Goal: Task Accomplishment & Management: Use online tool/utility

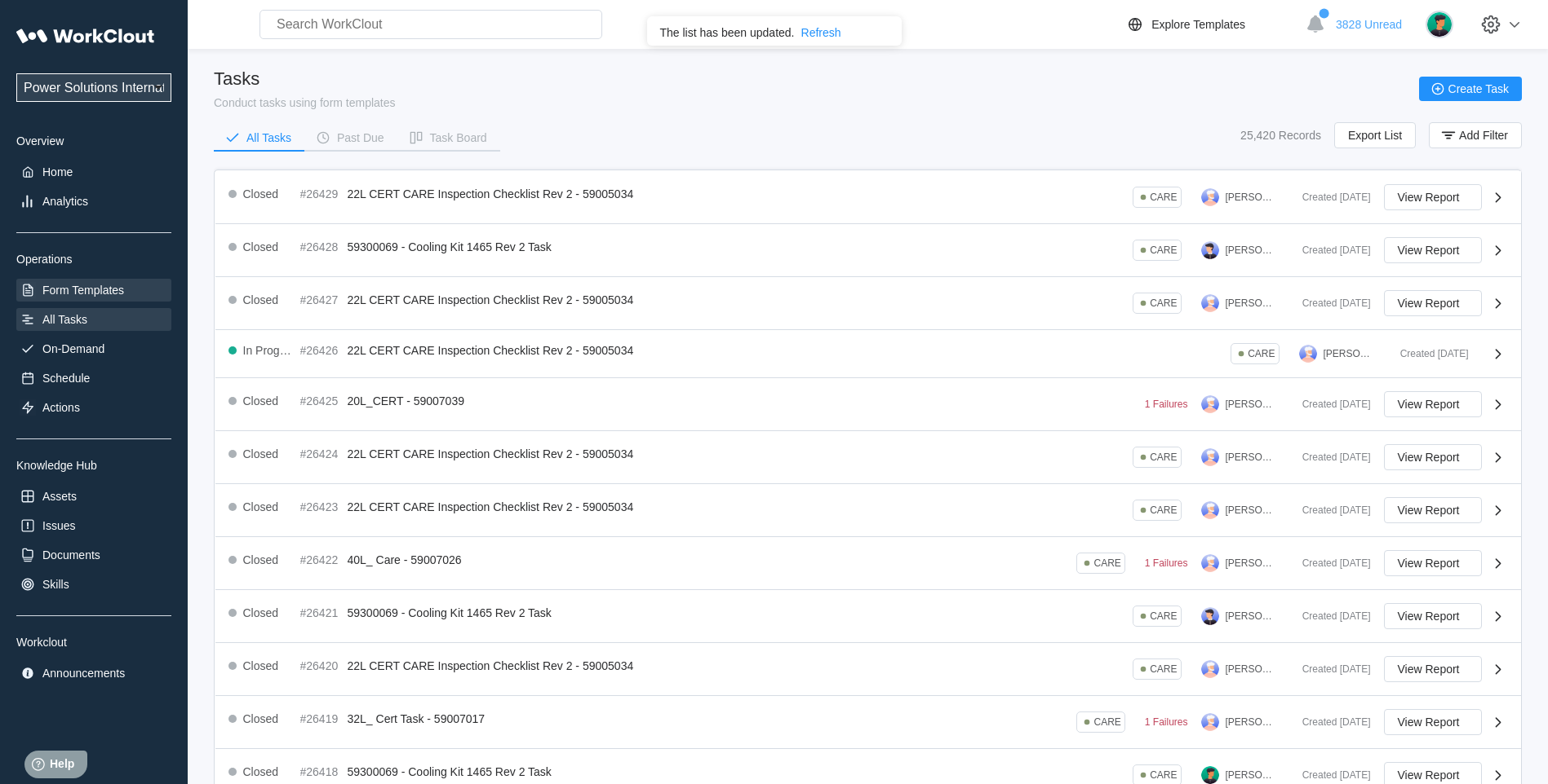
click at [110, 293] on div "Form Templates" at bounding box center [84, 290] width 82 height 13
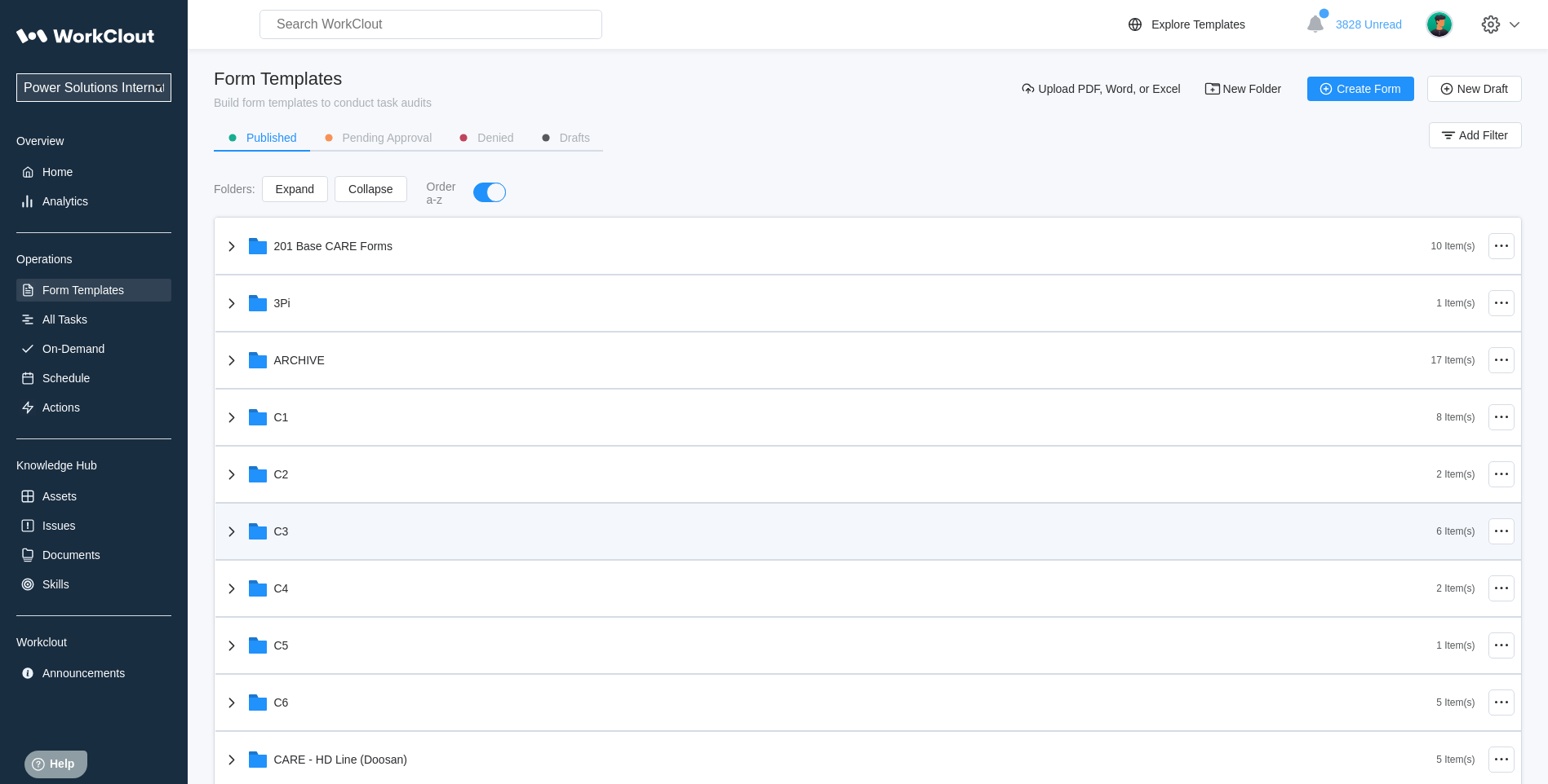
scroll to position [544, 0]
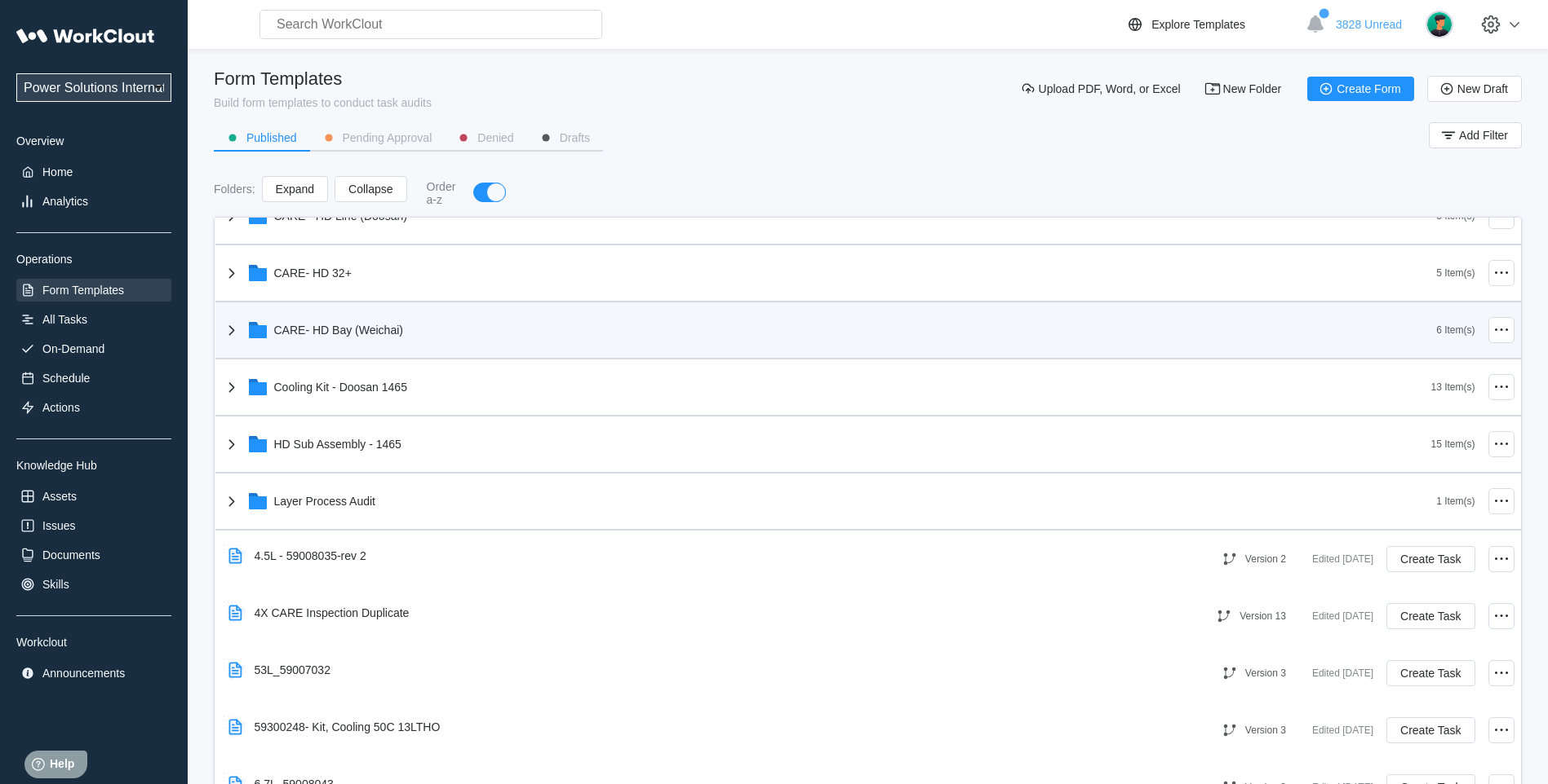
click at [230, 329] on icon at bounding box center [232, 331] width 20 height 20
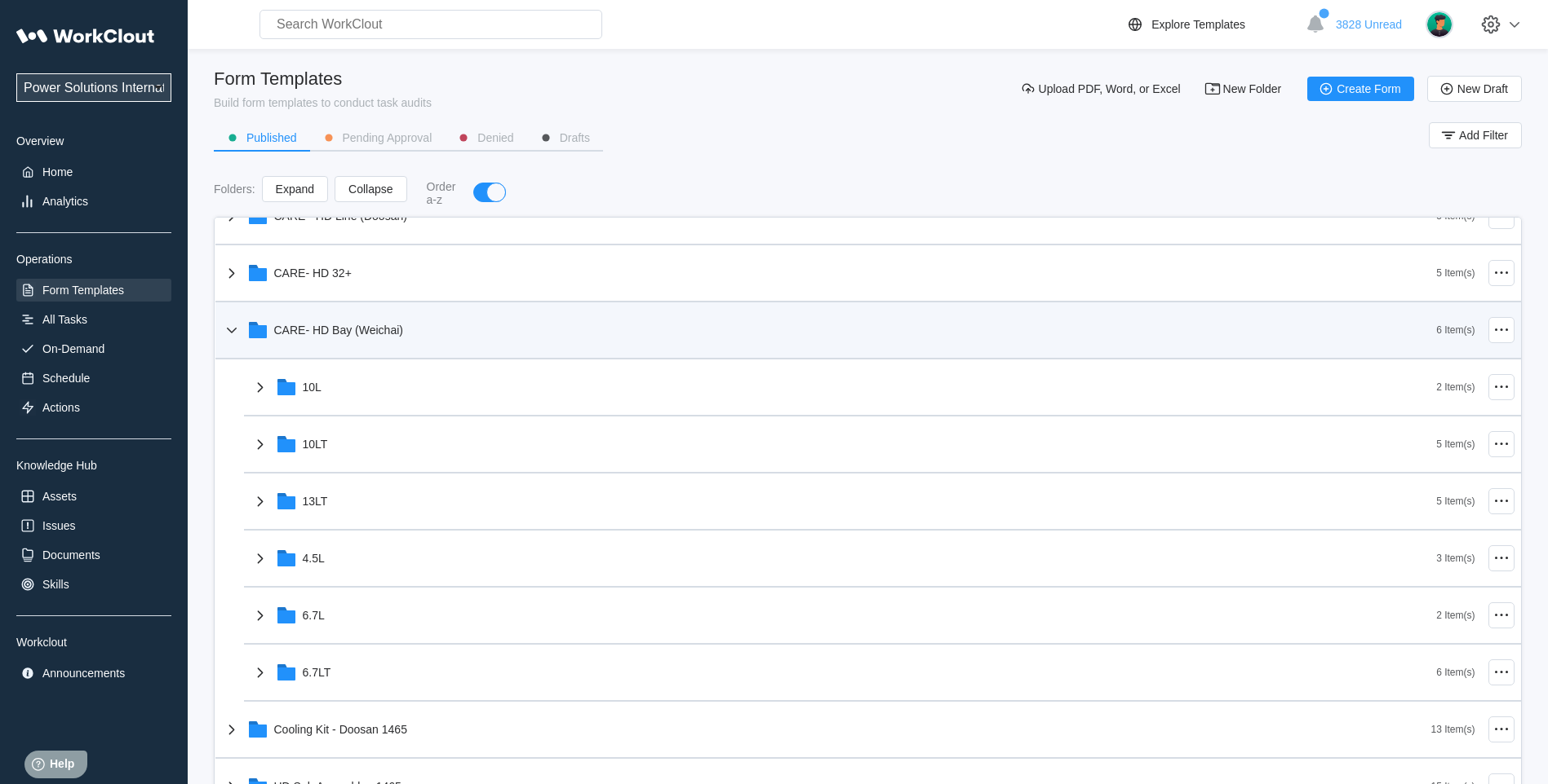
click at [230, 329] on icon at bounding box center [232, 331] width 20 height 20
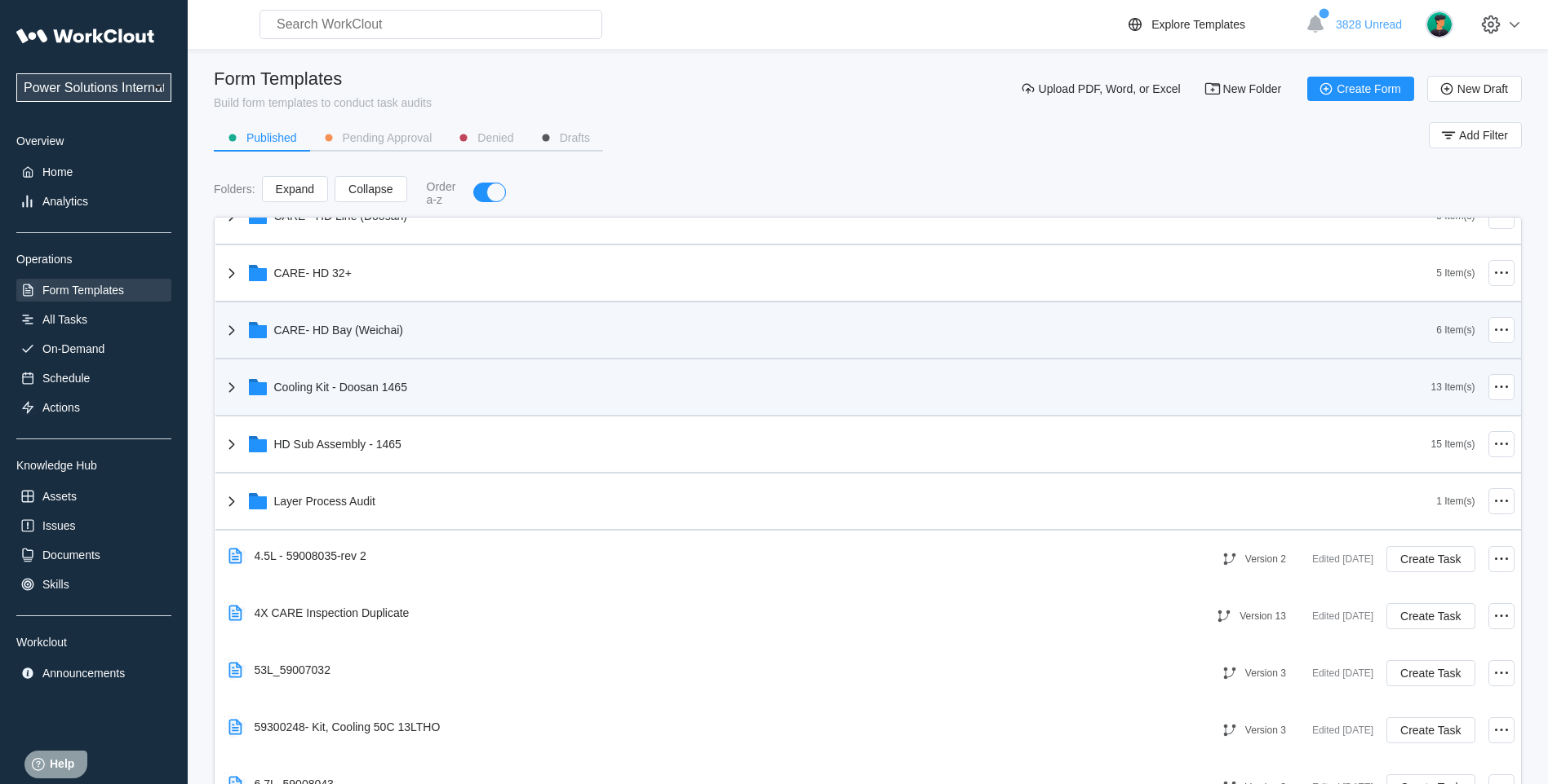
click at [232, 380] on icon at bounding box center [232, 388] width 20 height 20
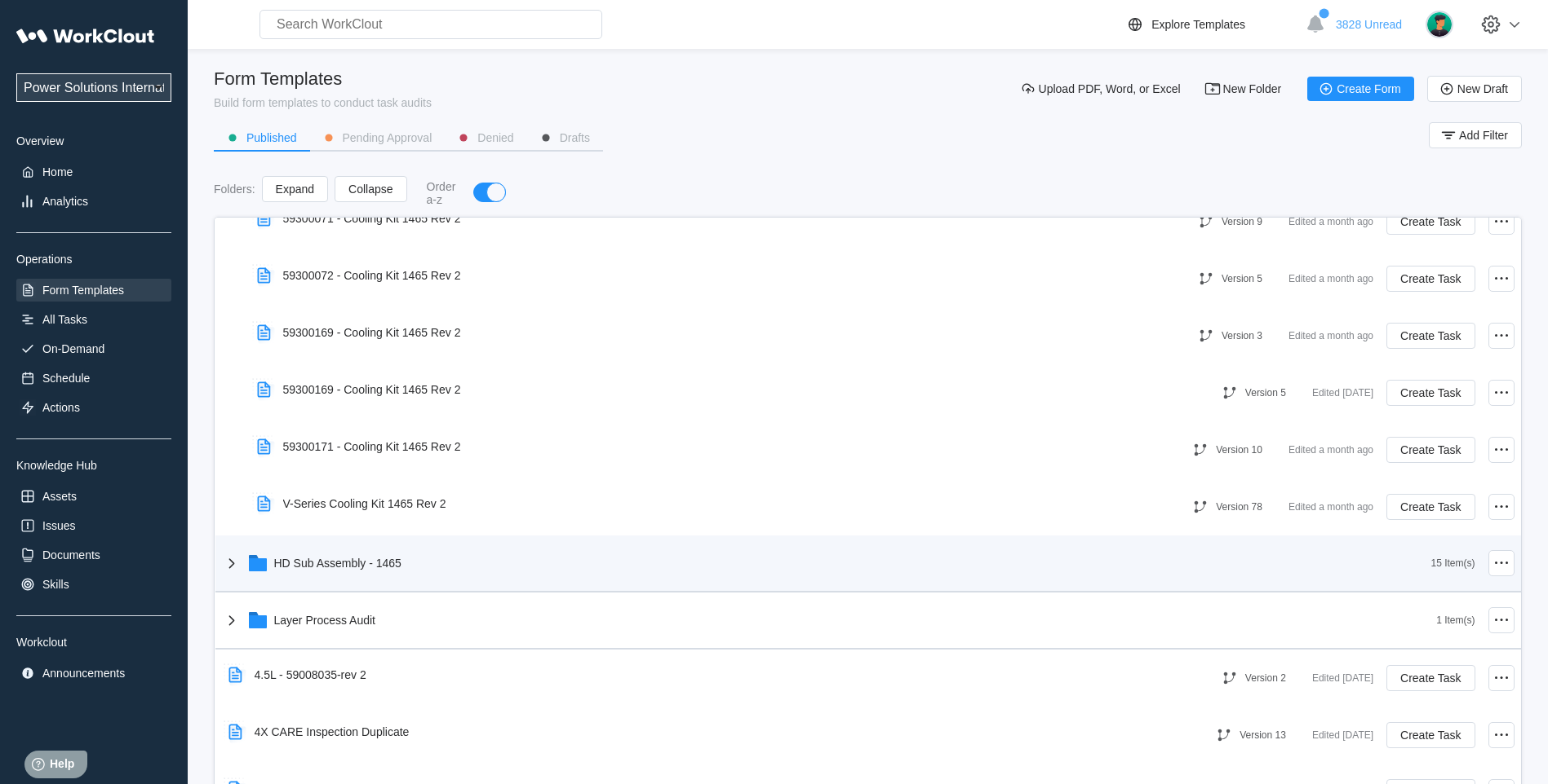
scroll to position [1223, 0]
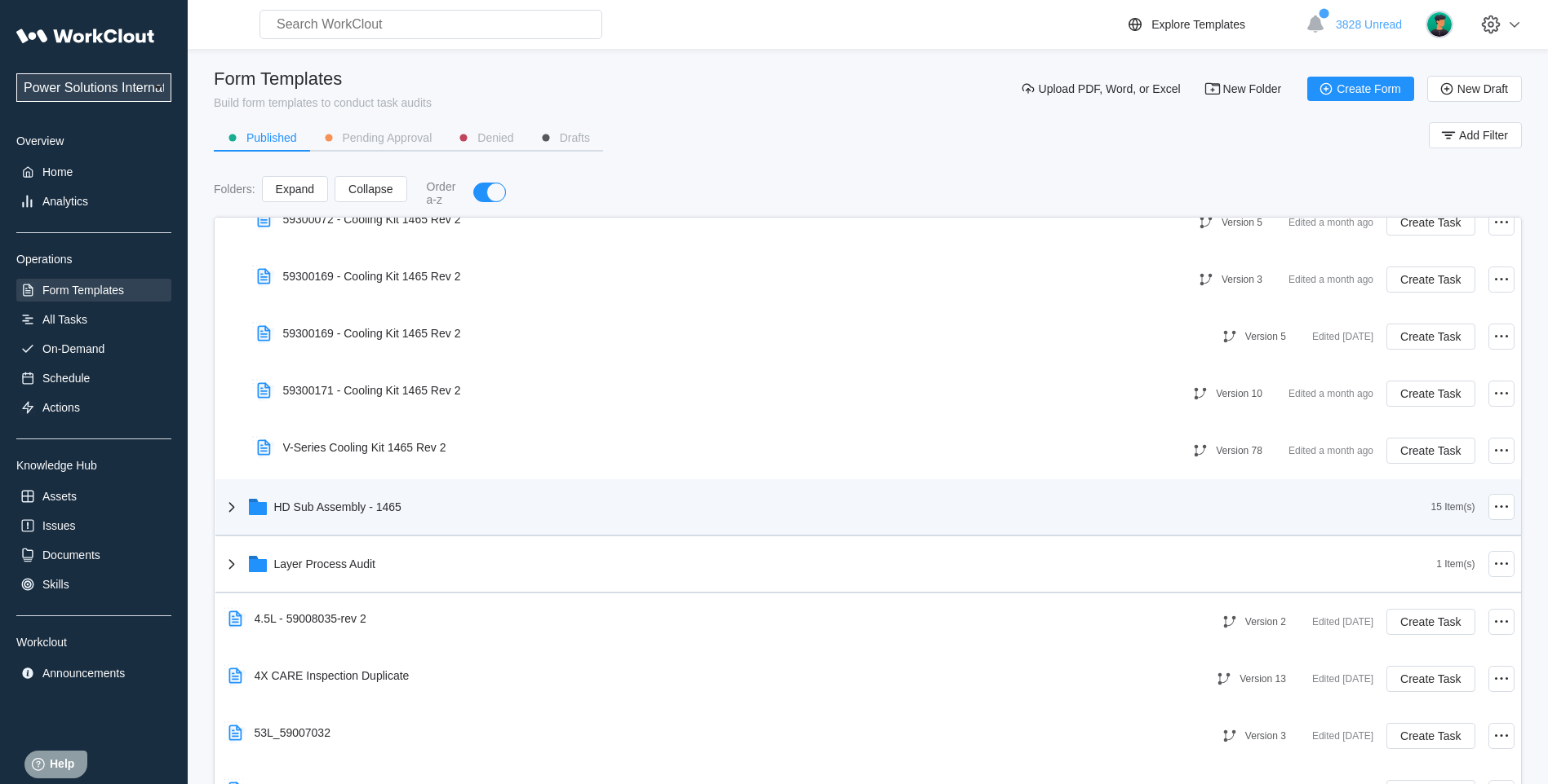
click at [231, 511] on icon at bounding box center [232, 507] width 20 height 20
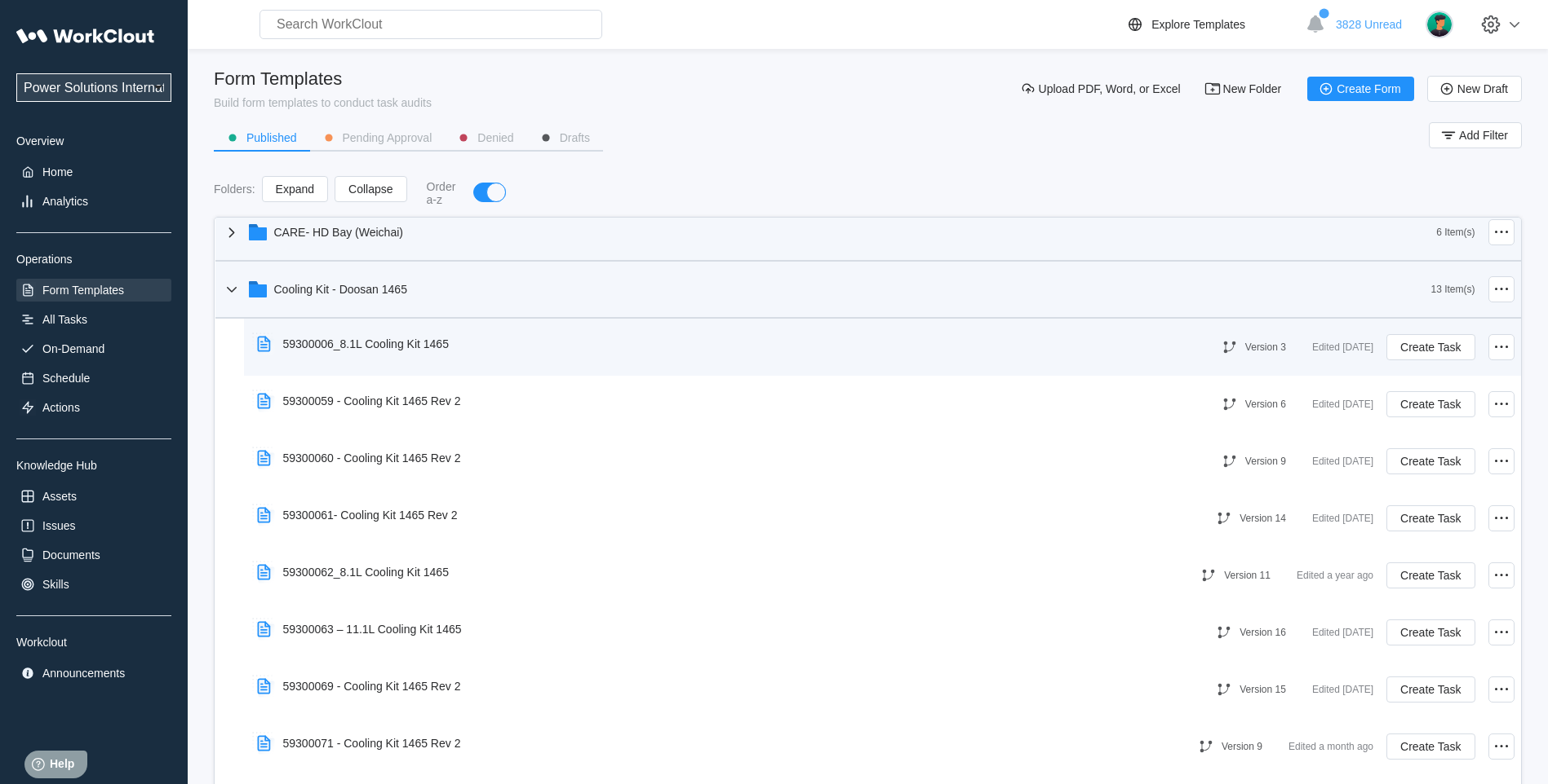
scroll to position [544, 0]
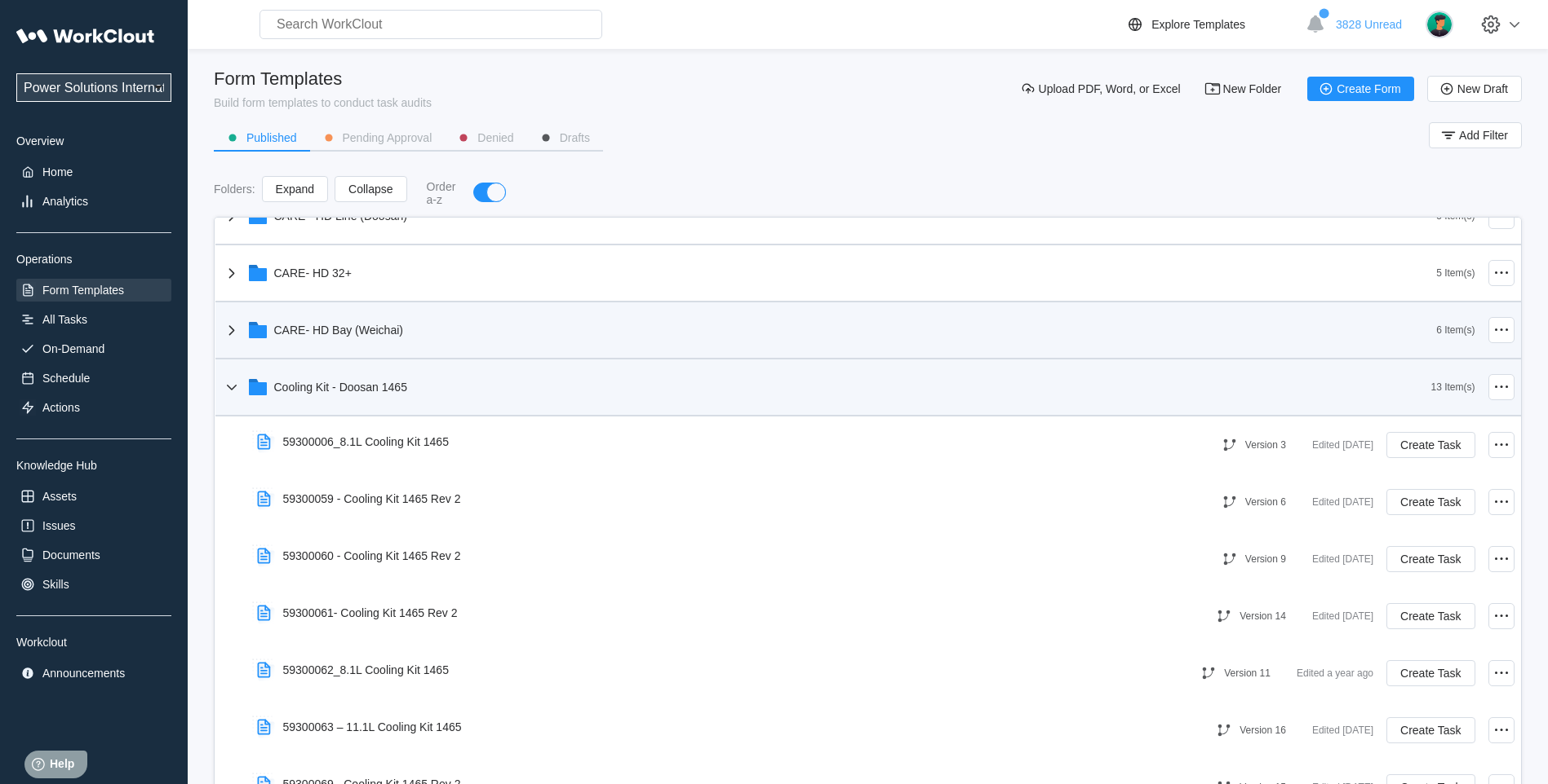
click at [219, 382] on div "Cooling Kit - Doosan 1465 13 Item(s)" at bounding box center [868, 388] width 1306 height 57
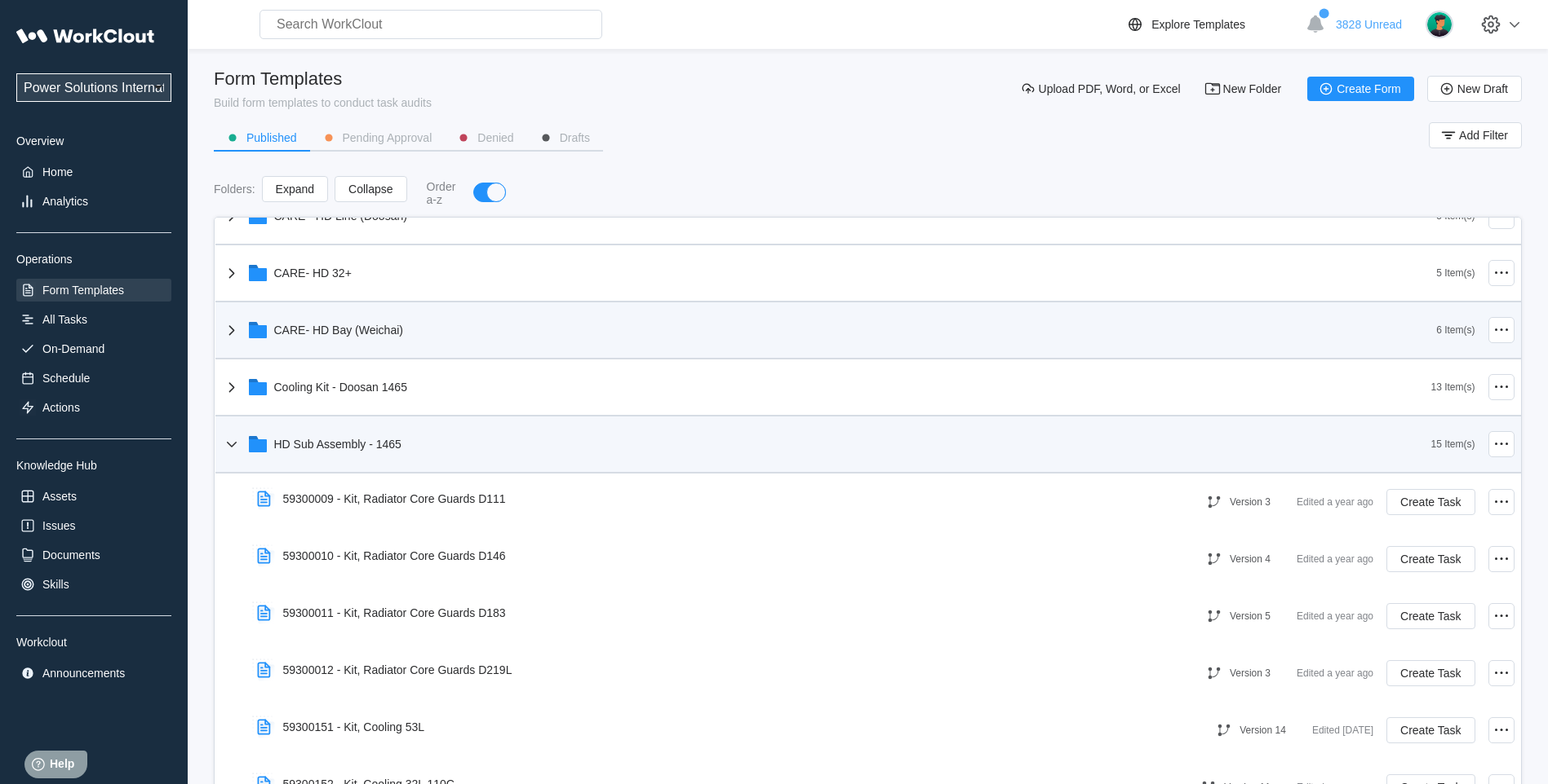
scroll to position [679, 0]
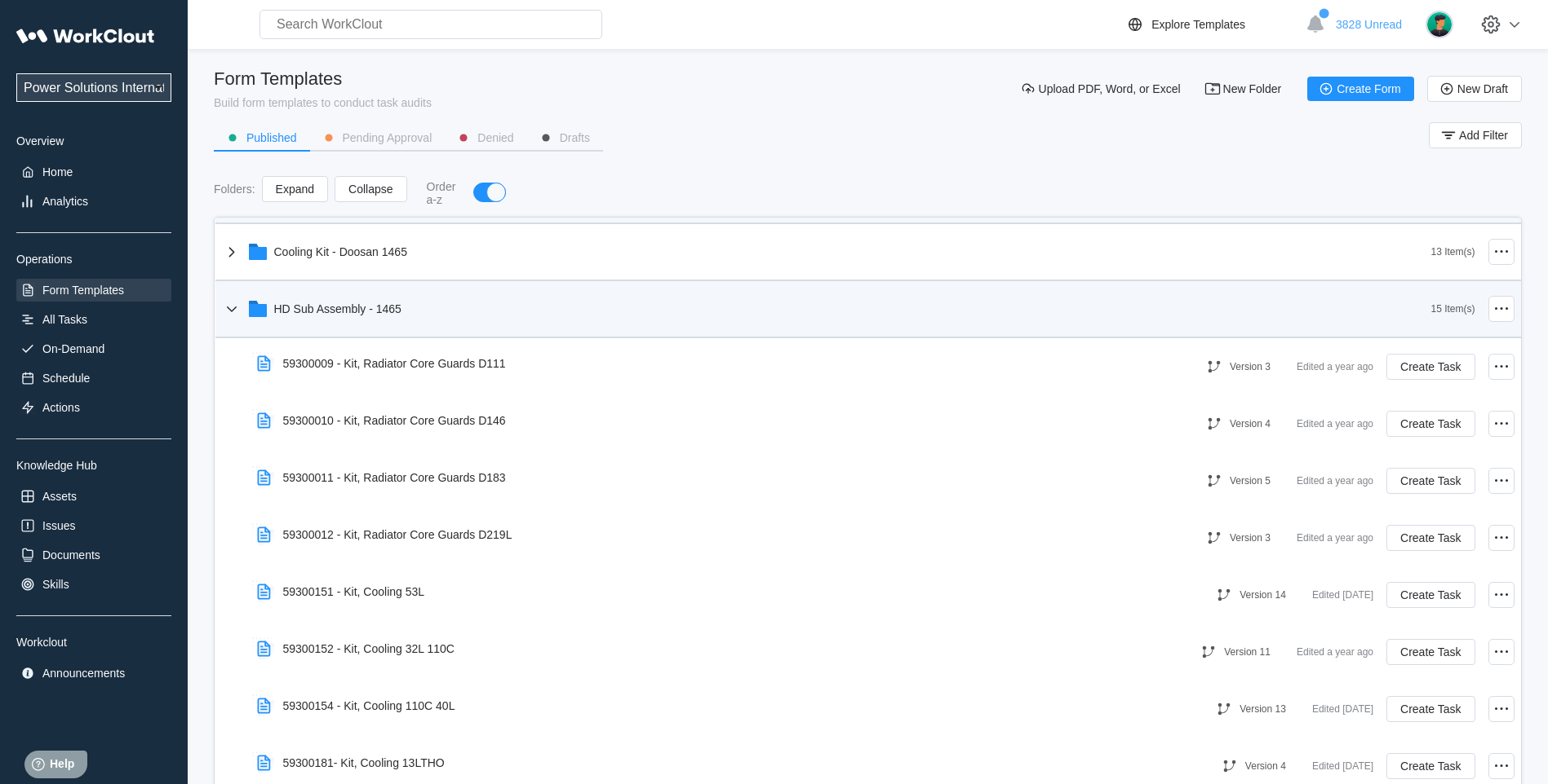
click at [231, 308] on icon at bounding box center [232, 309] width 20 height 20
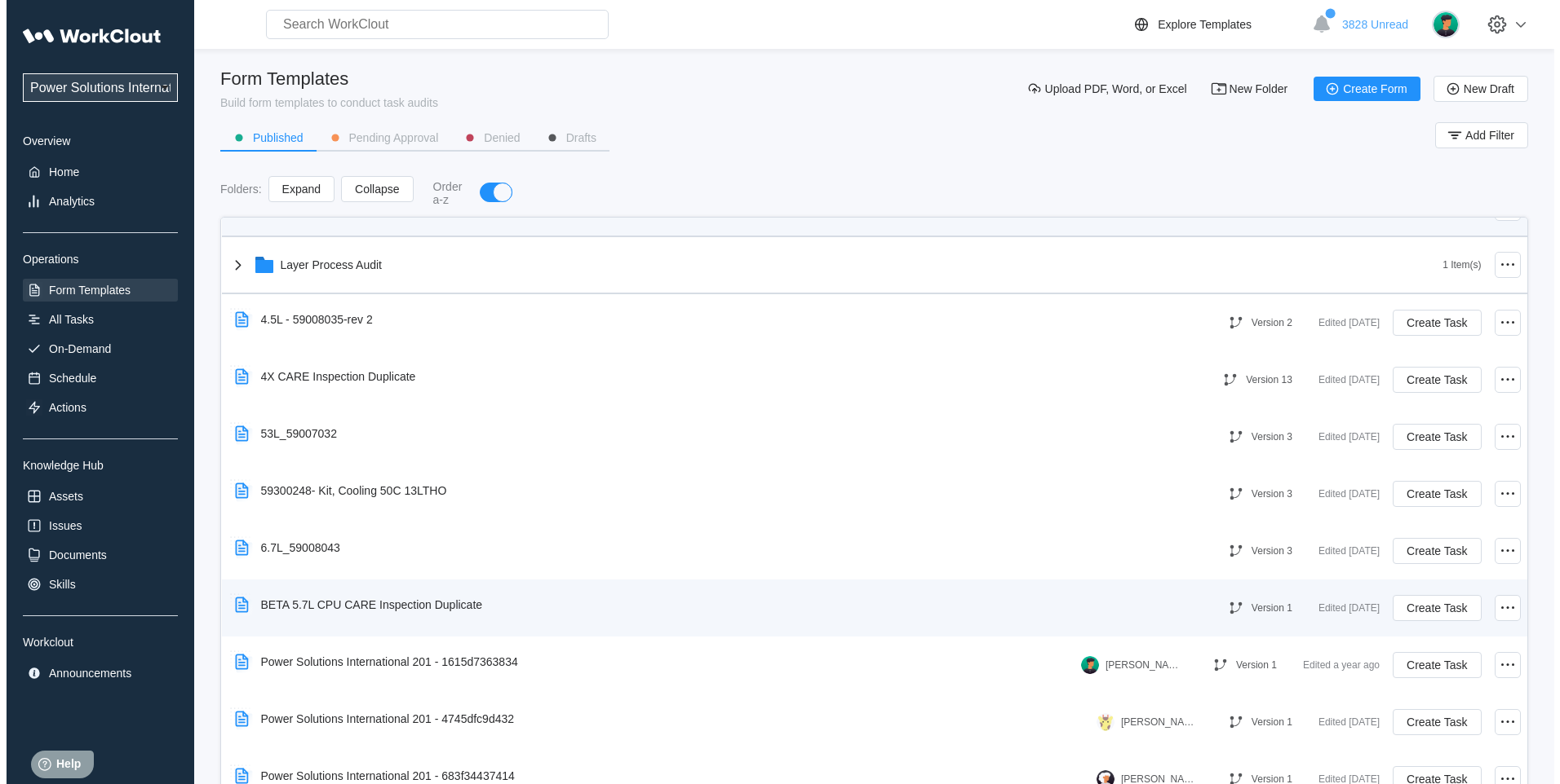
scroll to position [816, 0]
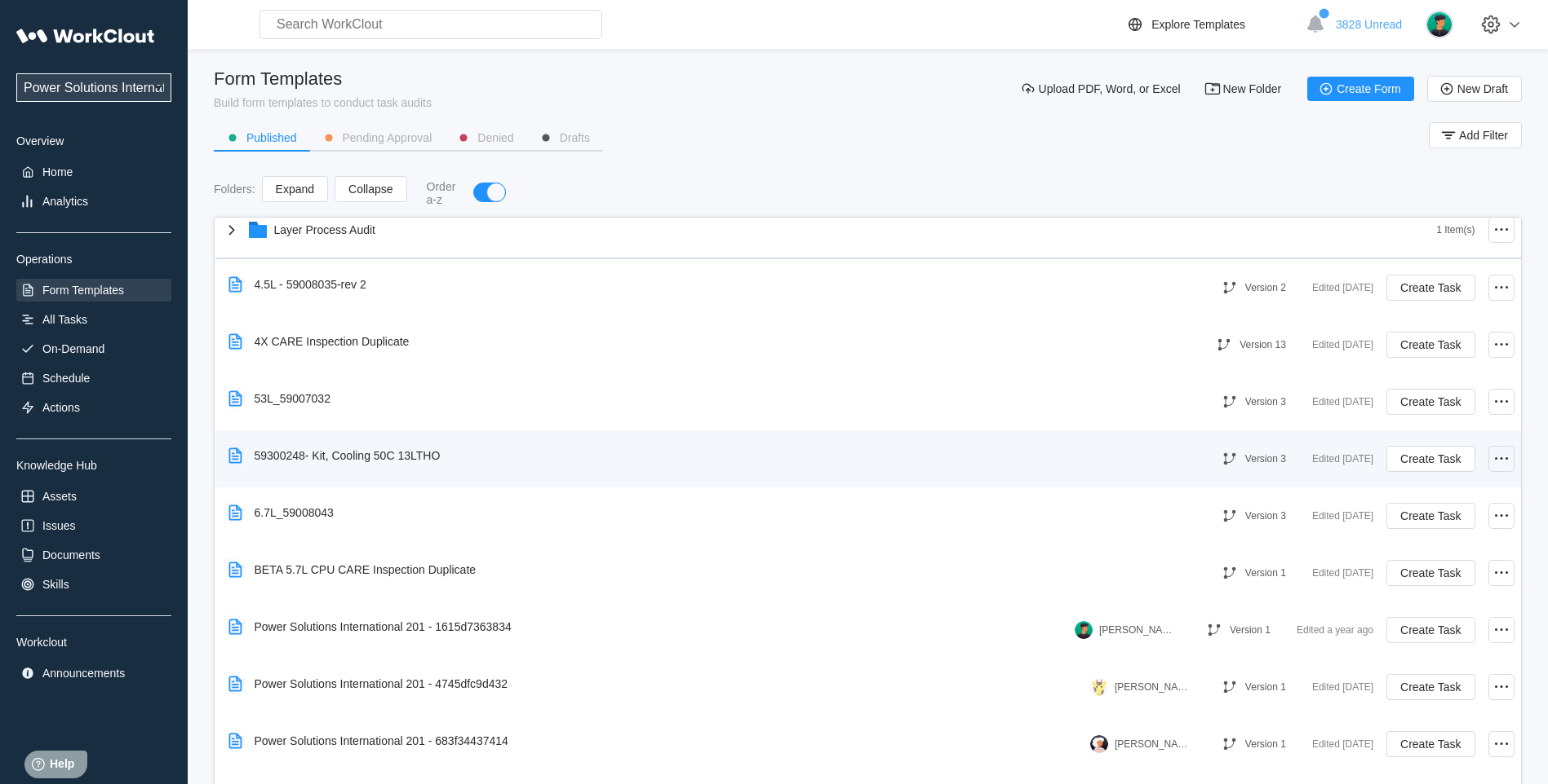
click at [1491, 465] on icon at bounding box center [1501, 459] width 20 height 20
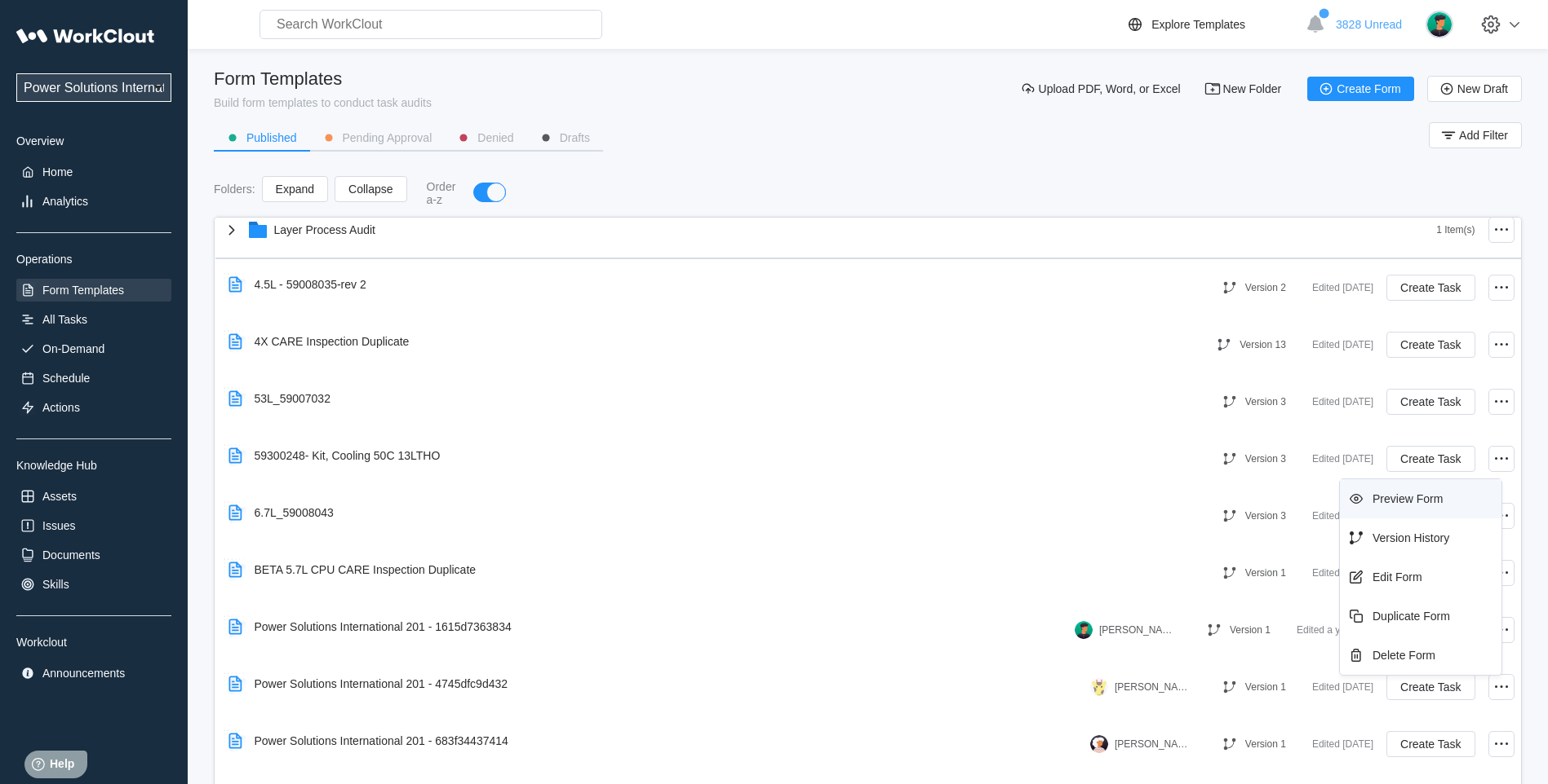
click at [1432, 502] on div "Preview Form" at bounding box center [1407, 498] width 70 height 13
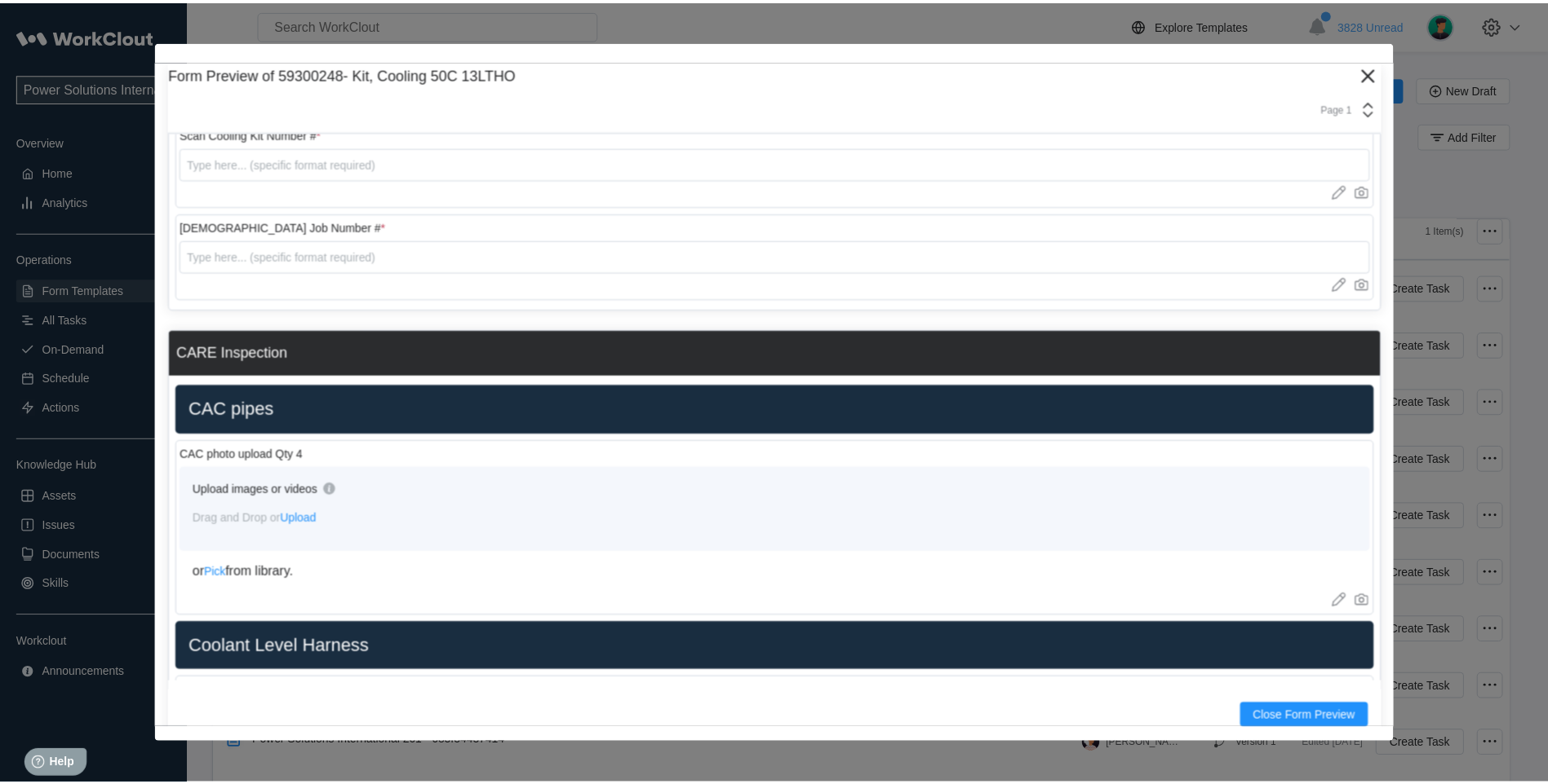
scroll to position [0, 0]
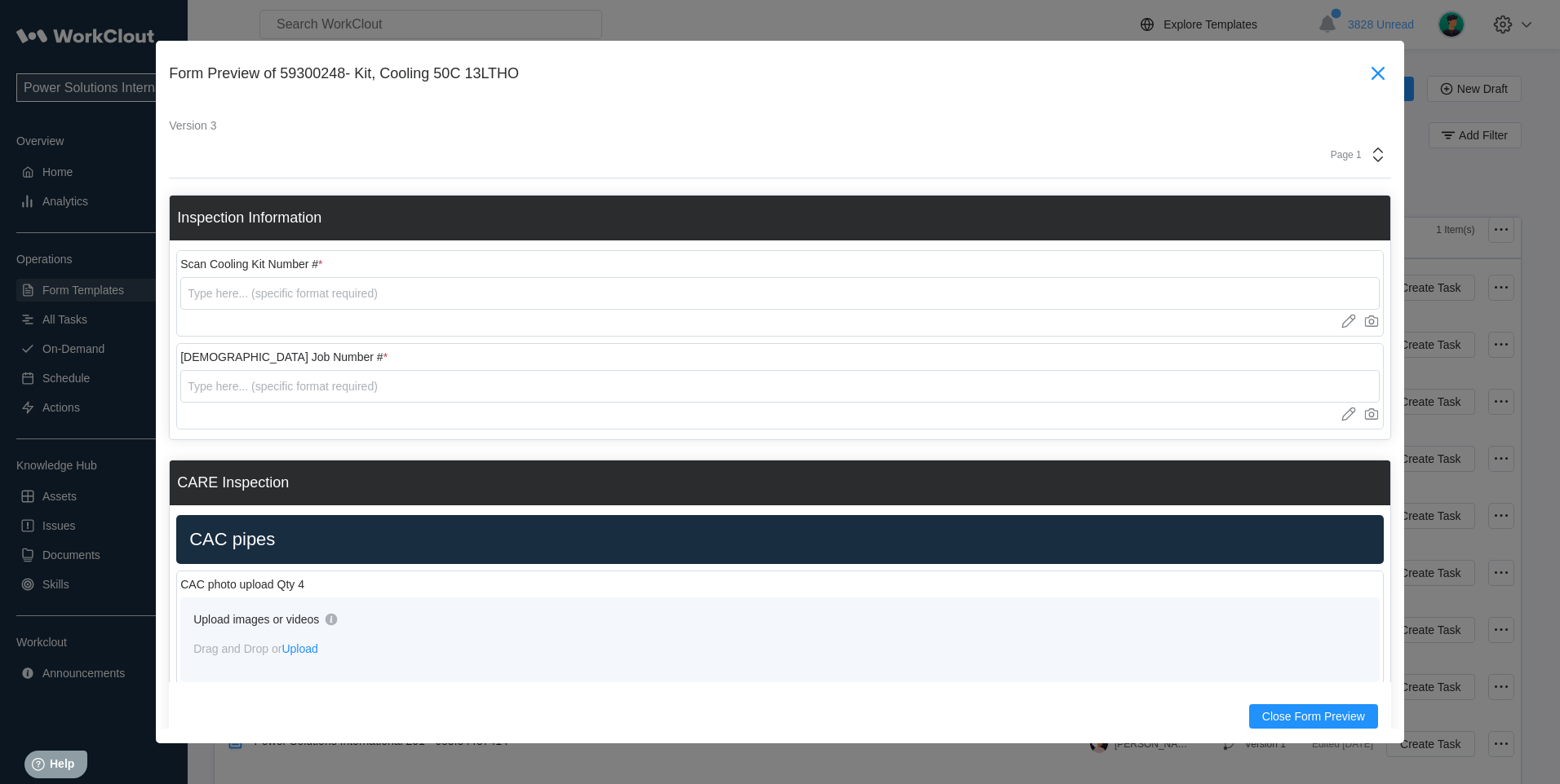
click at [1365, 75] on icon at bounding box center [1378, 74] width 26 height 26
